Goal: Find specific page/section: Find specific page/section

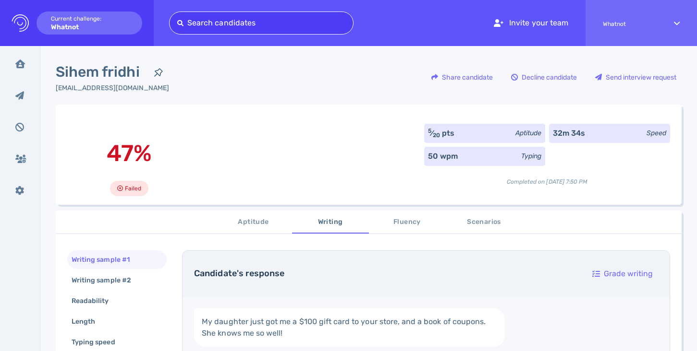
type input "[EMAIL_ADDRESS][DOMAIN_NAME]"
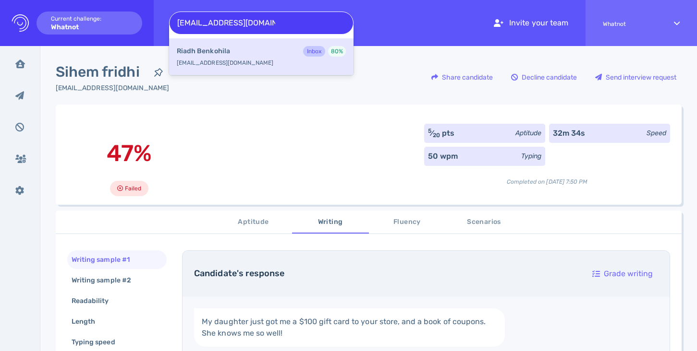
click at [218, 48] on b "[PERSON_NAME]" at bounding box center [203, 51] width 53 height 11
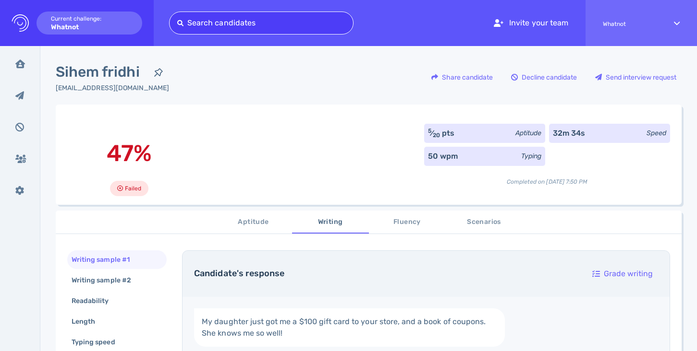
click at [262, 27] on div at bounding box center [261, 22] width 168 height 13
paste input "[EMAIL_ADDRESS][DOMAIN_NAME]"
type input "[EMAIL_ADDRESS][DOMAIN_NAME]"
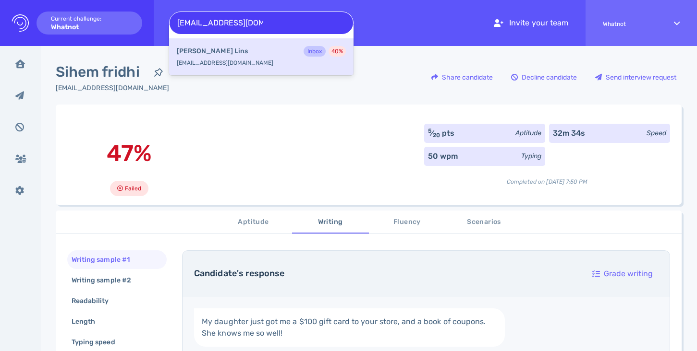
click at [257, 51] on div "[PERSON_NAME] Inbox 40 %" at bounding box center [261, 52] width 169 height 12
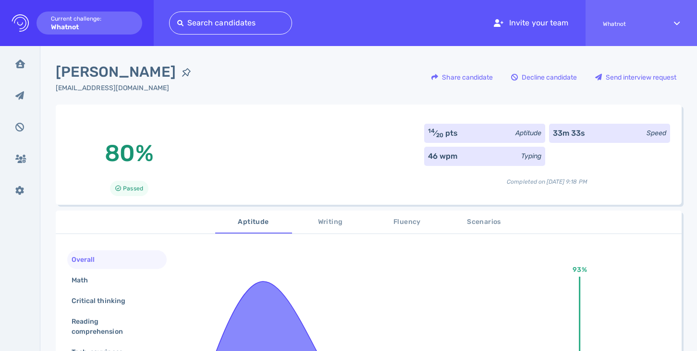
click at [105, 87] on div "[EMAIL_ADDRESS][DOMAIN_NAME]" at bounding box center [126, 88] width 141 height 10
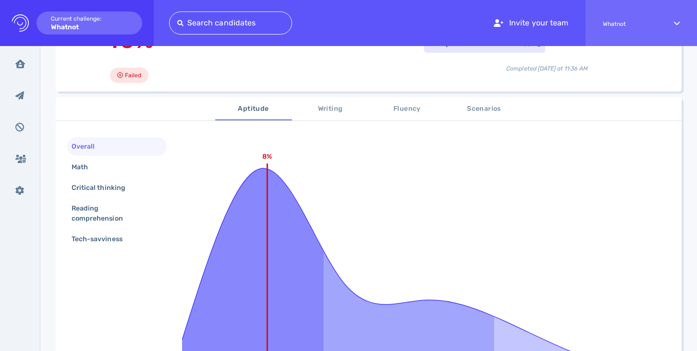
scroll to position [115, 0]
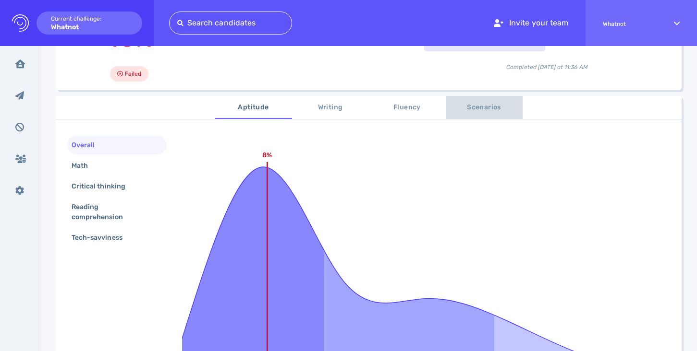
click at [467, 112] on span "Scenarios" at bounding box center [483, 108] width 65 height 12
